Goal: Find specific page/section: Find specific page/section

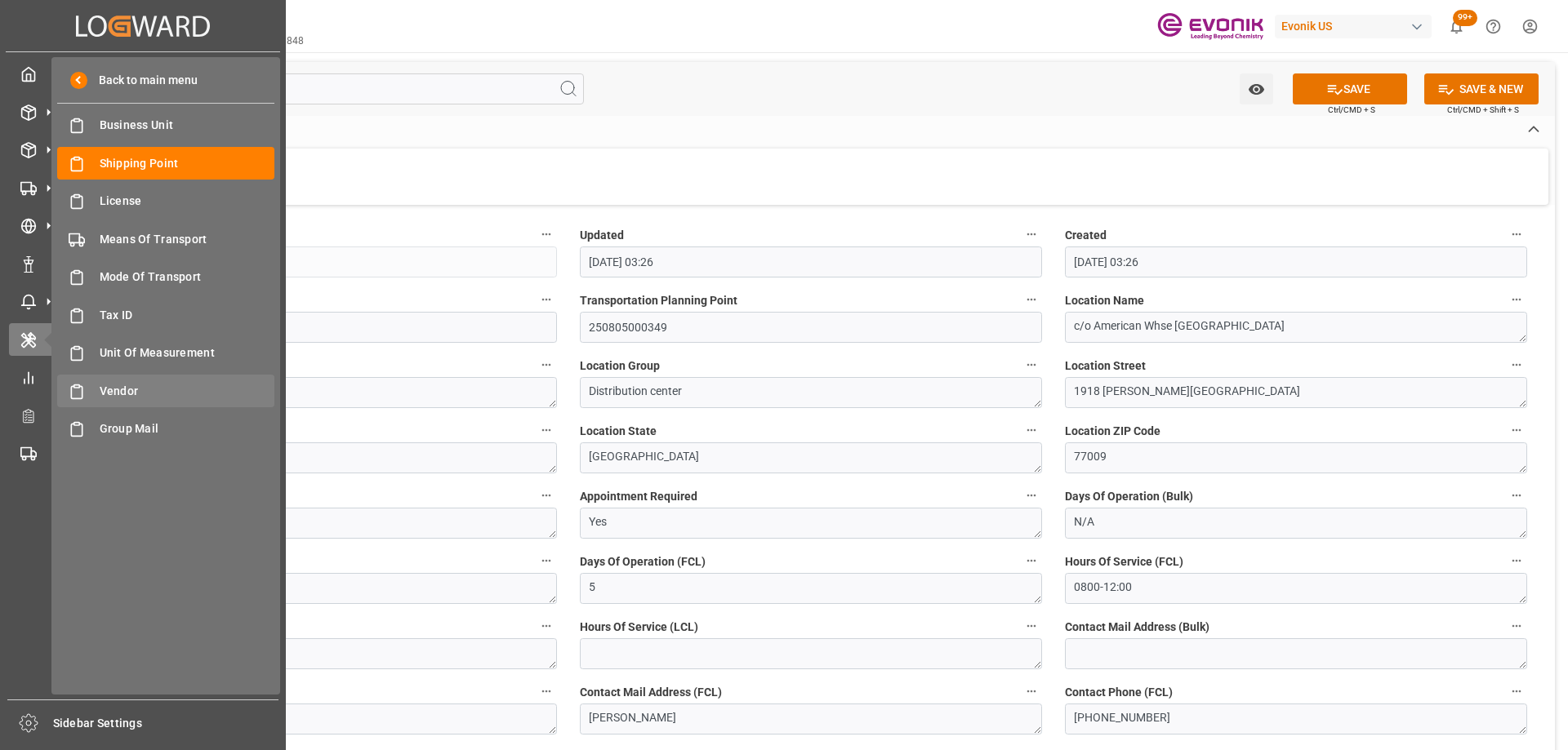
click at [112, 395] on span "Vendor" at bounding box center [187, 391] width 176 height 17
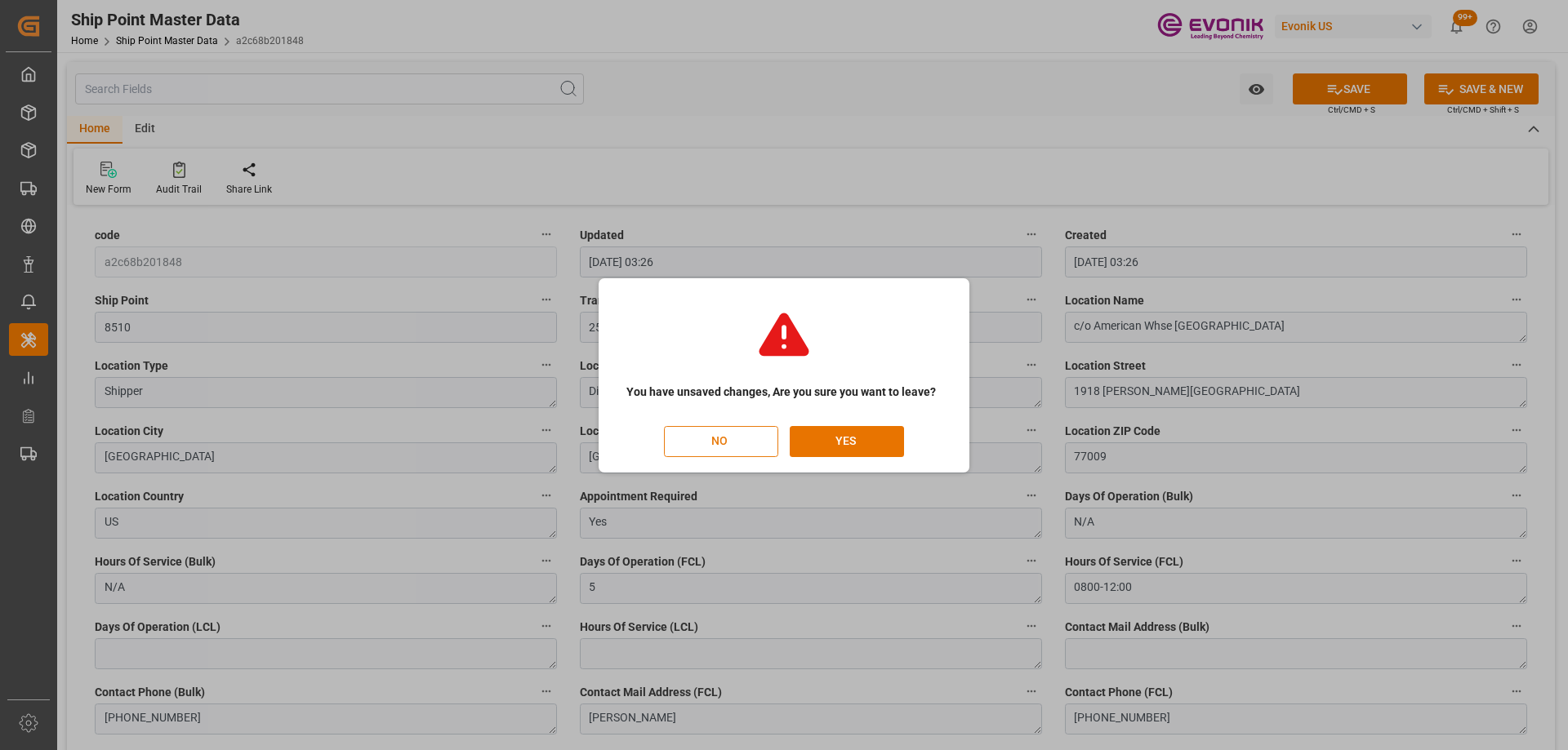
click at [713, 435] on button "NO" at bounding box center [720, 441] width 115 height 31
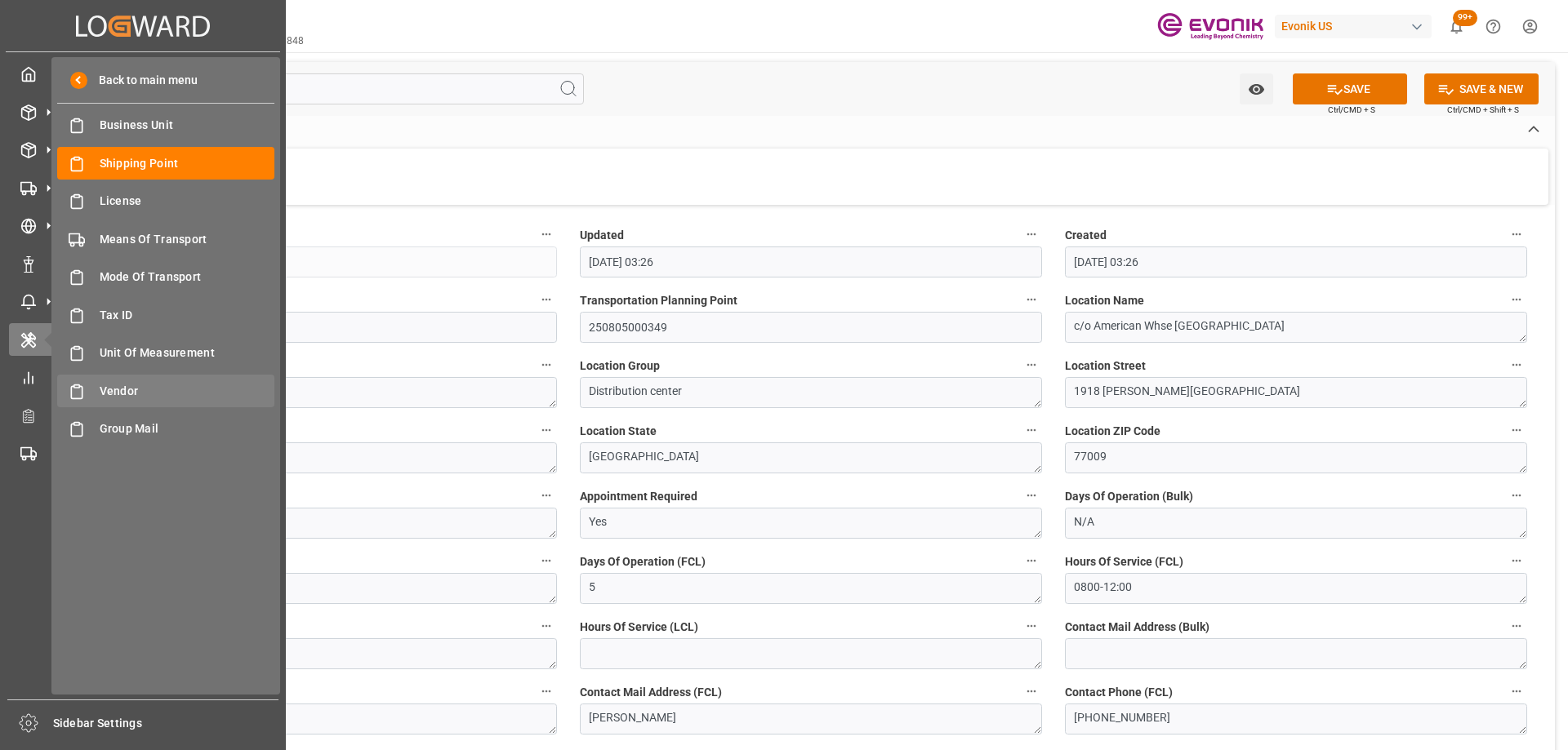
click at [136, 376] on div "Vendor Vendor" at bounding box center [165, 390] width 217 height 32
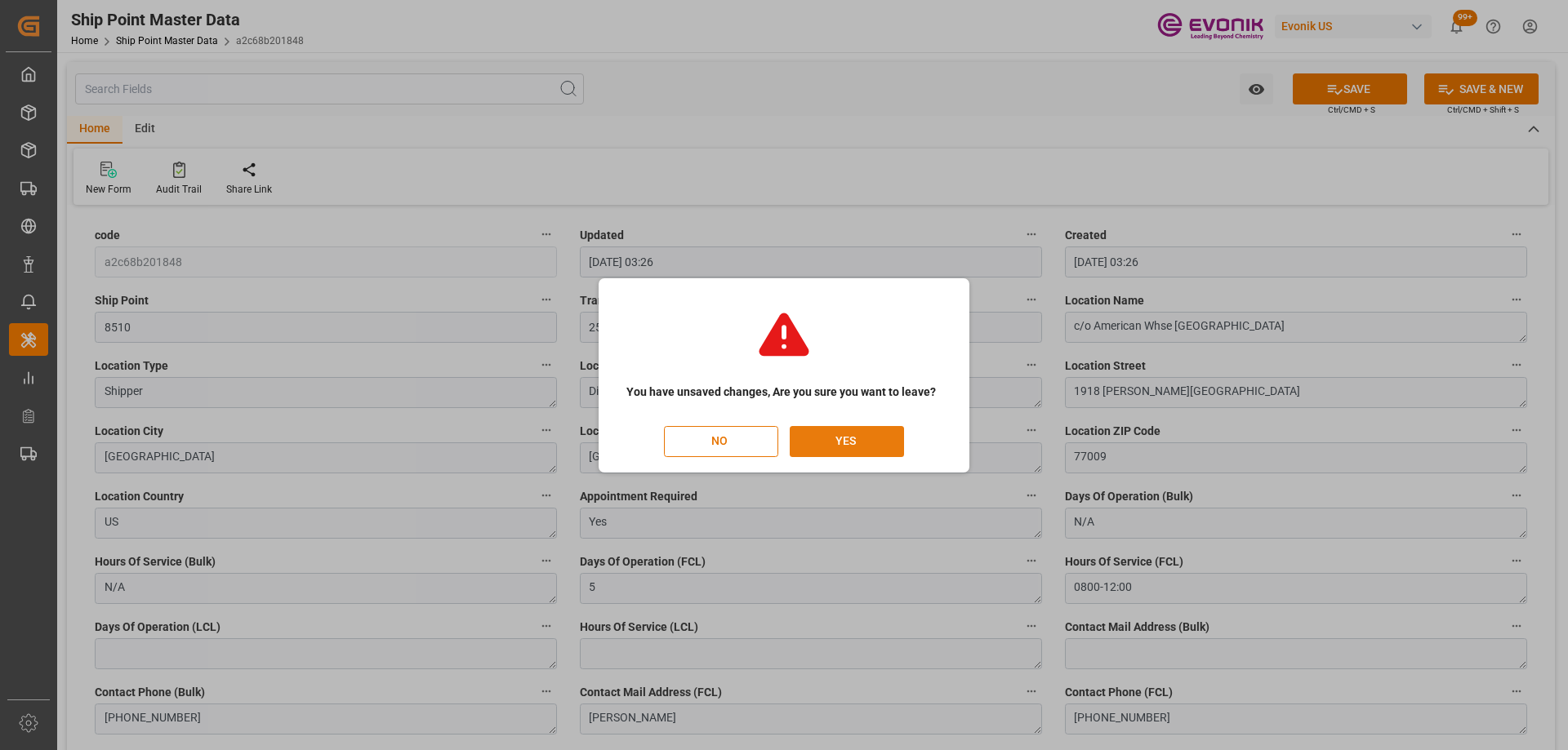
click at [809, 448] on button "YES" at bounding box center [847, 441] width 115 height 31
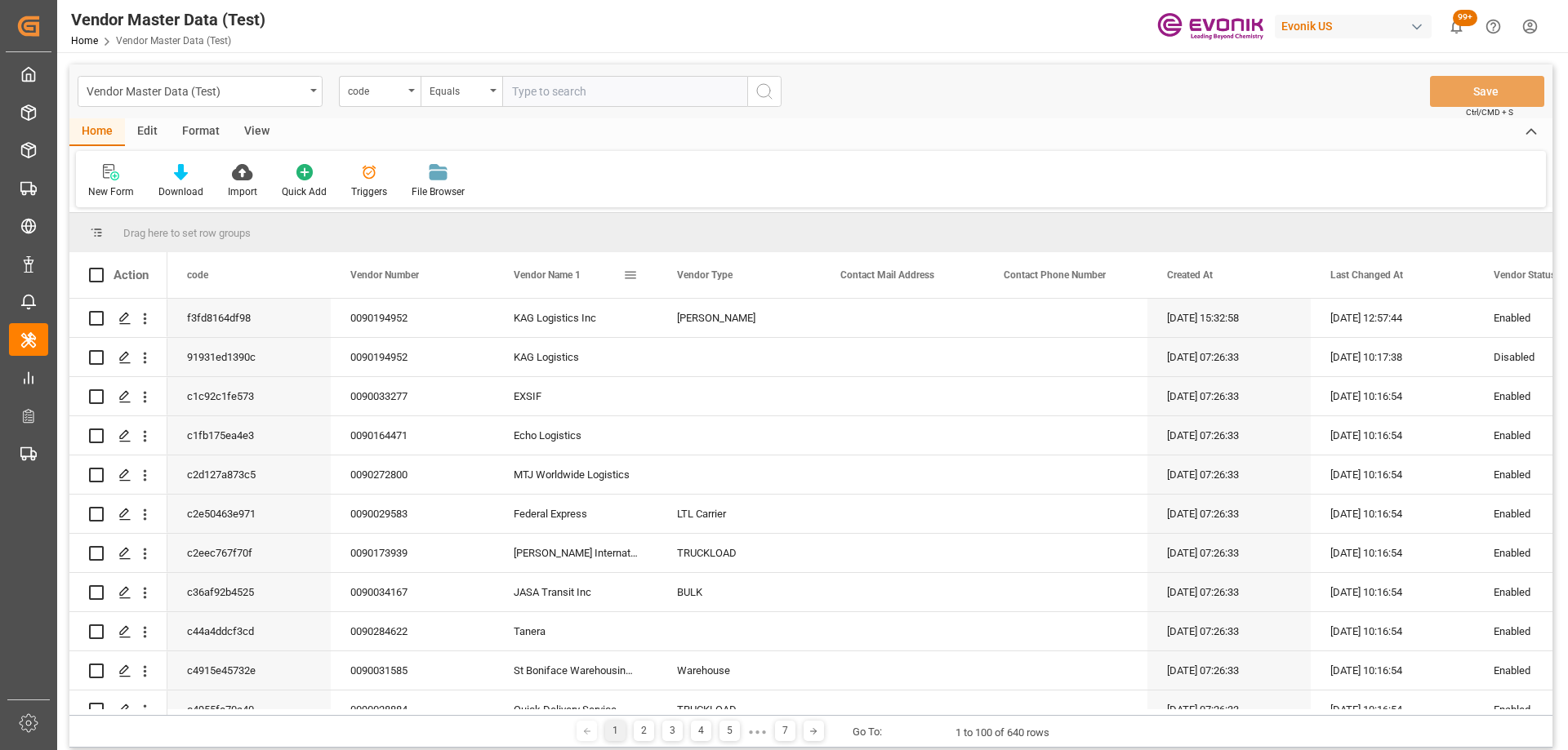
click at [626, 277] on span at bounding box center [631, 276] width 15 height 15
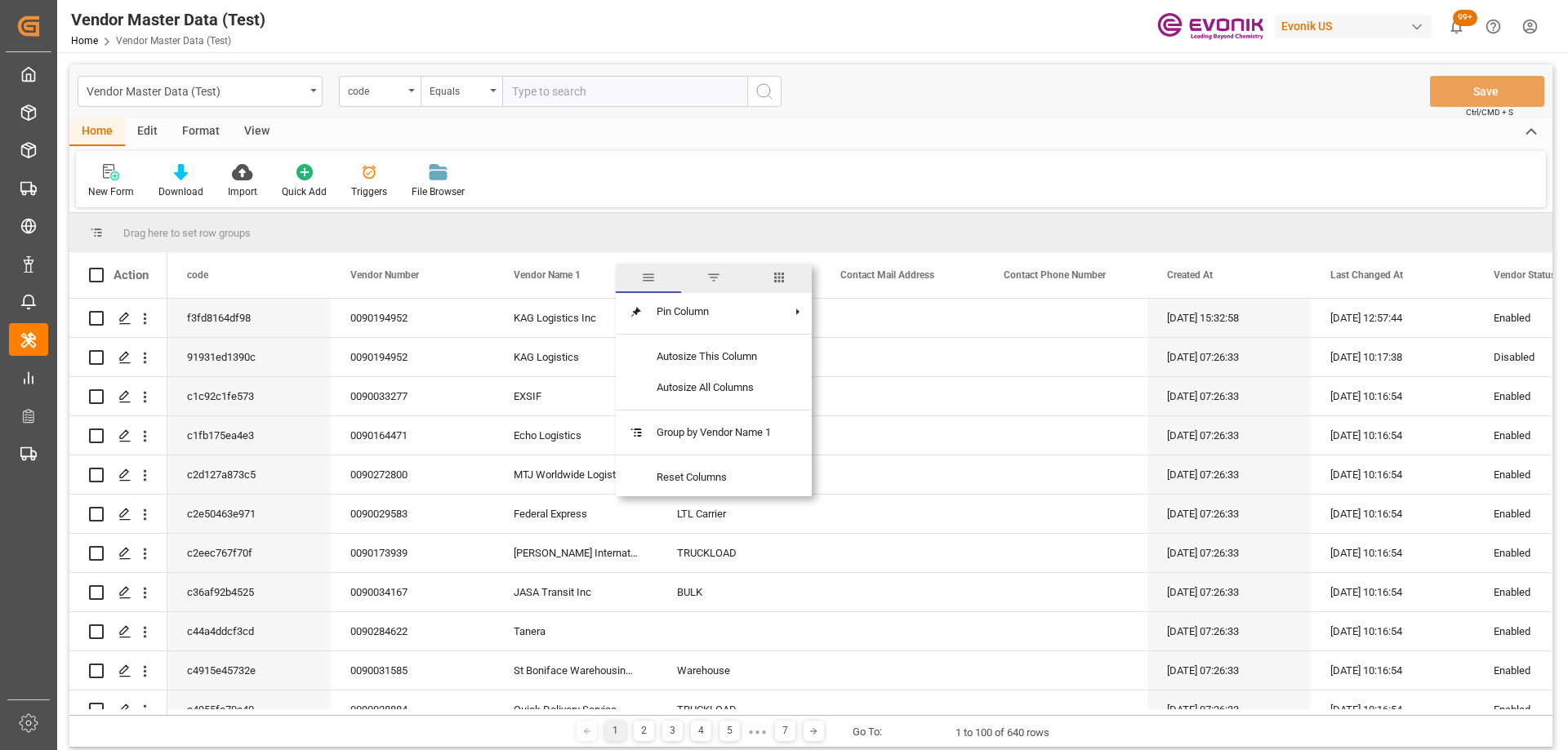
click at [720, 280] on span "filter" at bounding box center [714, 277] width 15 height 15
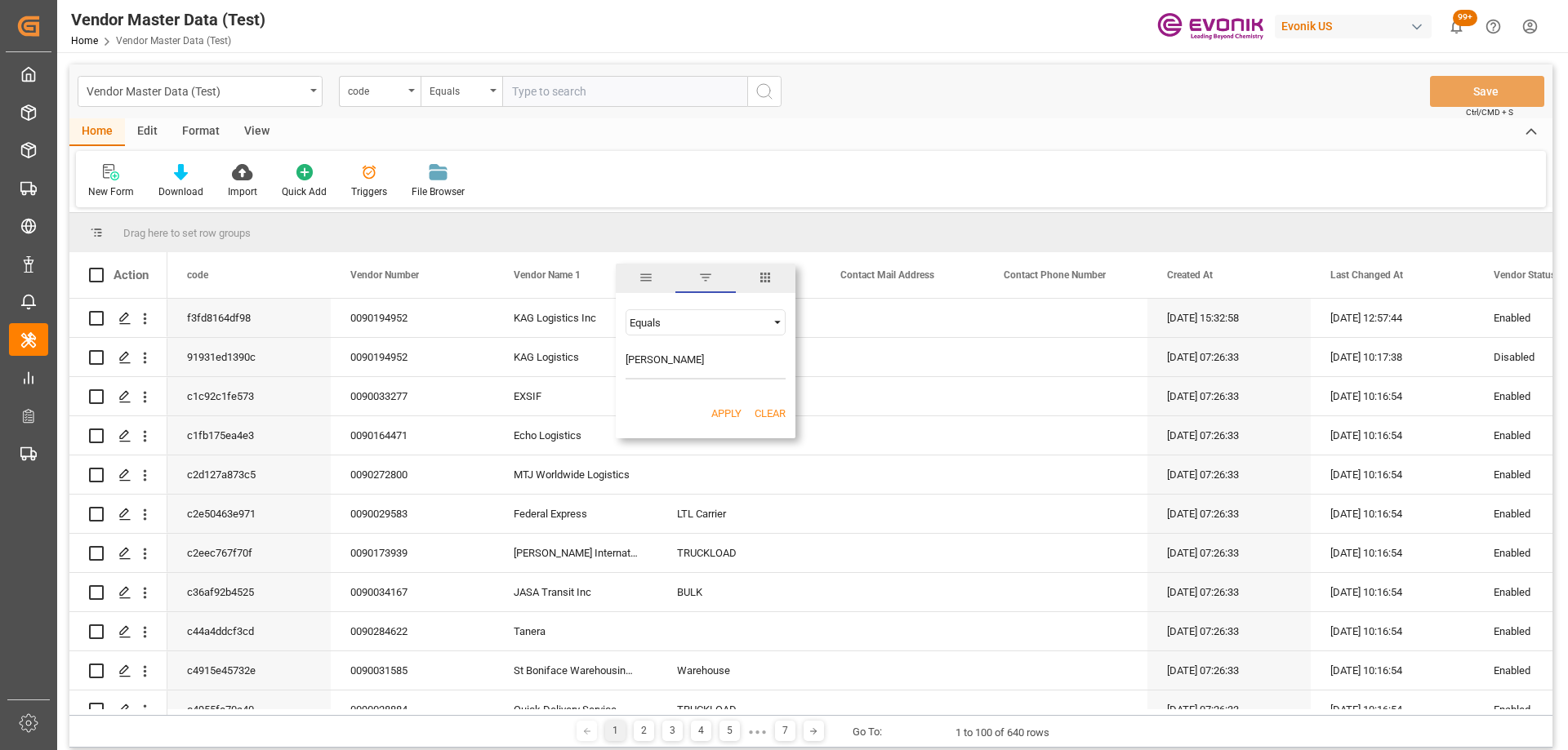
type input "[PERSON_NAME]"
click at [715, 318] on div "Equals" at bounding box center [698, 323] width 137 height 12
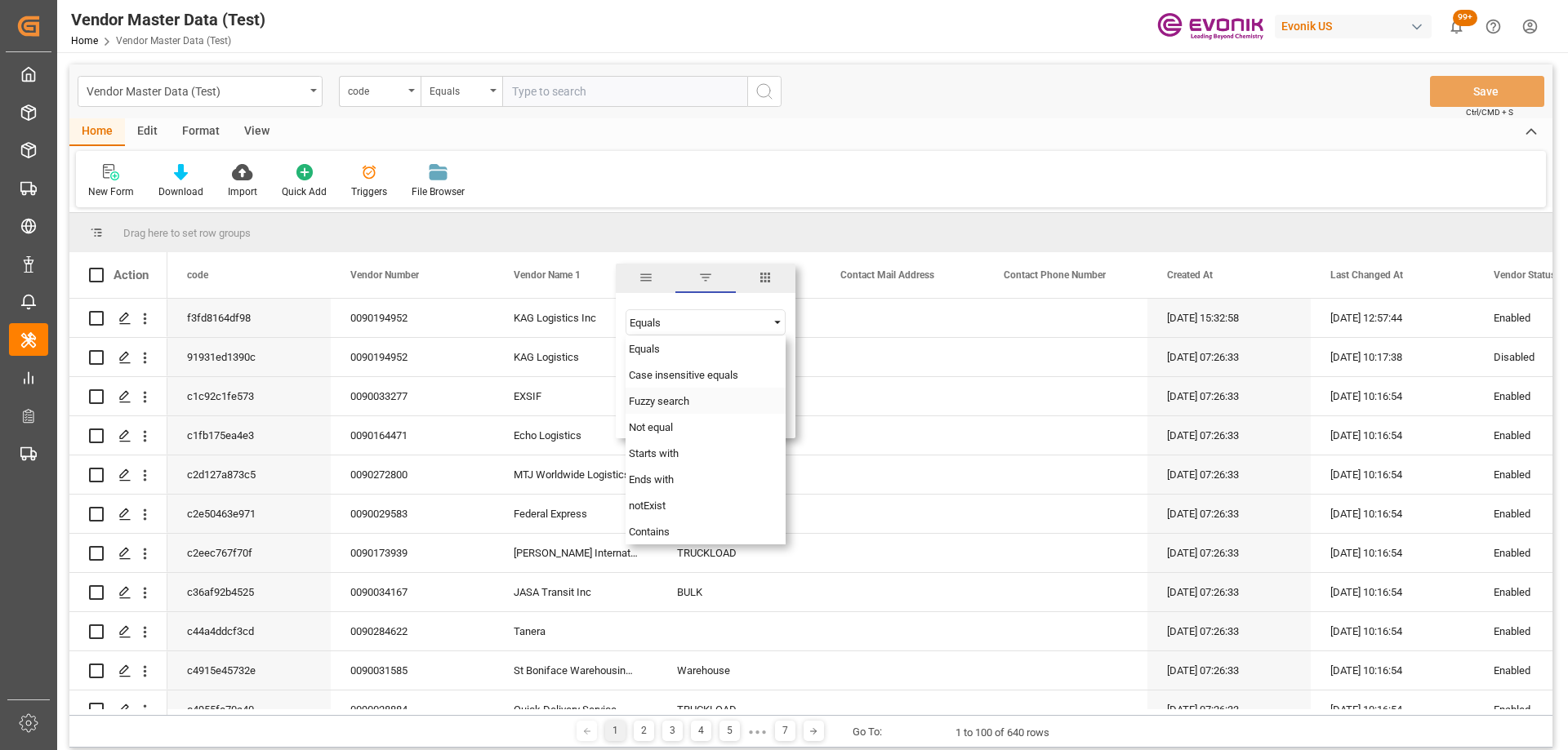
click at [675, 408] on div "Fuzzy search" at bounding box center [706, 401] width 160 height 26
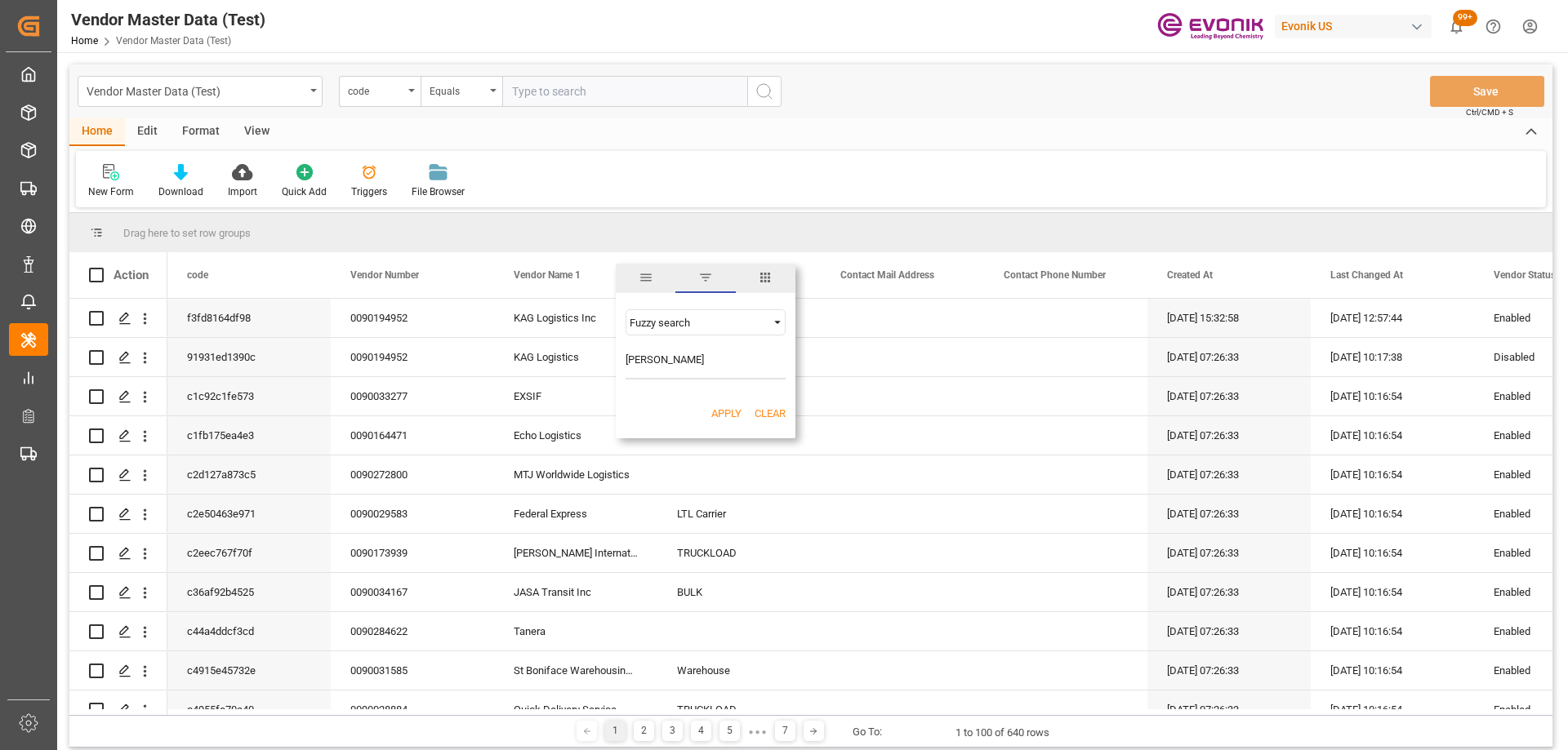
click at [734, 413] on button "Apply" at bounding box center [726, 414] width 31 height 17
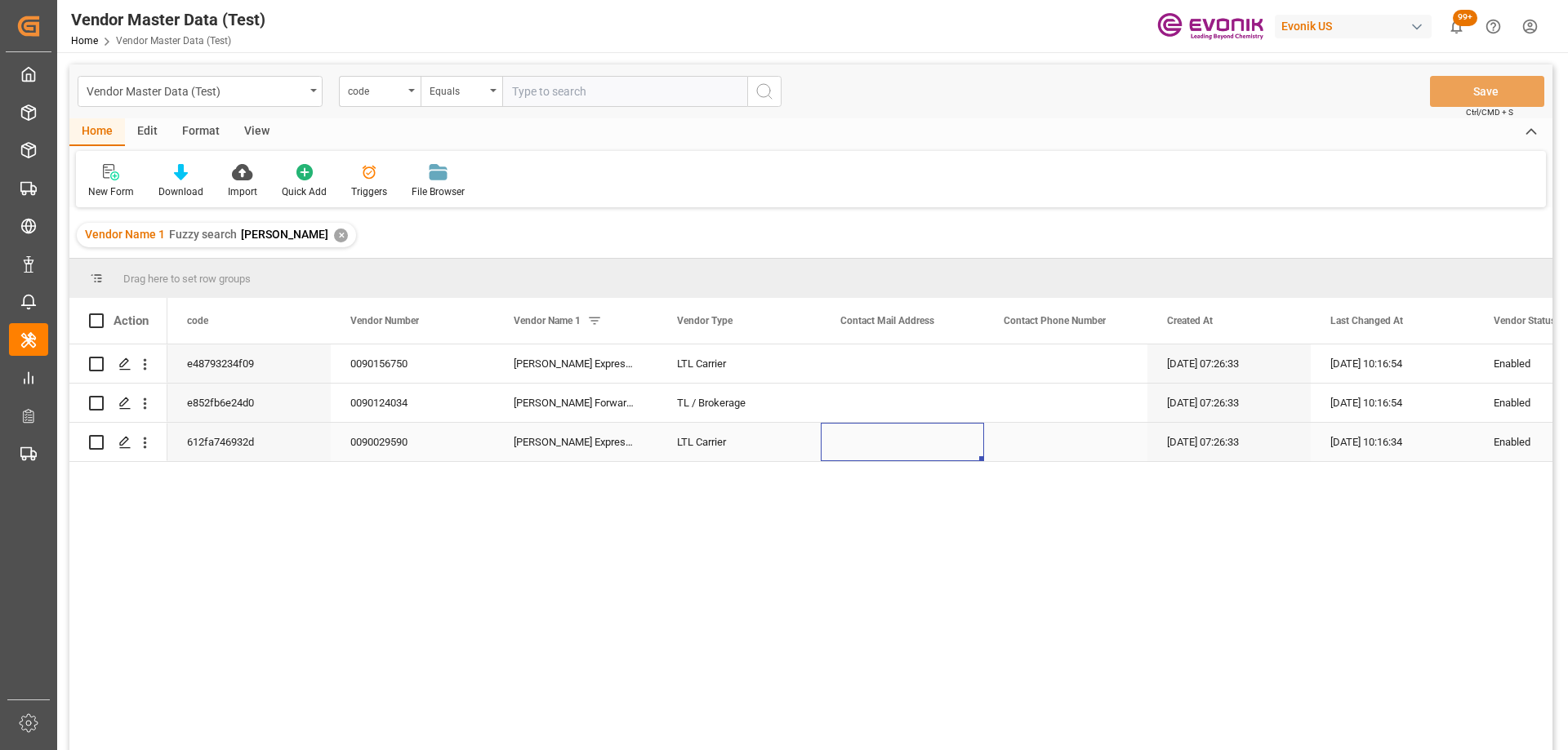
click at [909, 434] on div "Press SPACE to select this row." at bounding box center [902, 441] width 163 height 38
